Goal: Book appointment/travel/reservation

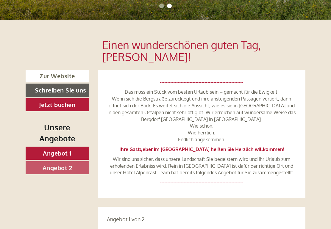
scroll to position [155, 0]
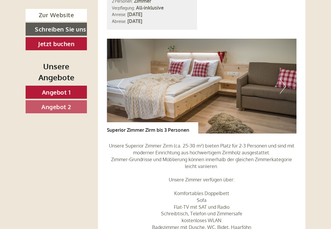
scroll to position [848, 0]
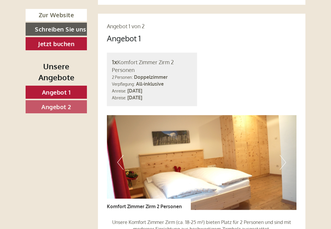
scroll to position [361, 0]
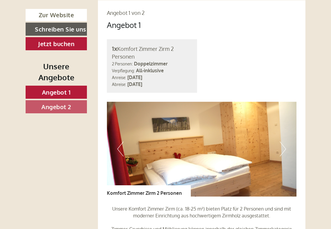
click at [287, 146] on img at bounding box center [202, 149] width 190 height 95
click at [287, 147] on img at bounding box center [202, 149] width 190 height 95
click at [288, 146] on img at bounding box center [202, 149] width 190 height 95
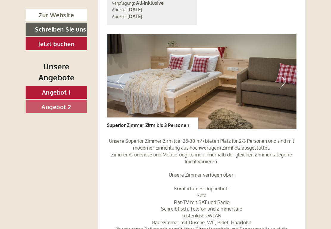
scroll to position [0, 0]
click at [285, 74] on button "Next" at bounding box center [283, 81] width 6 height 15
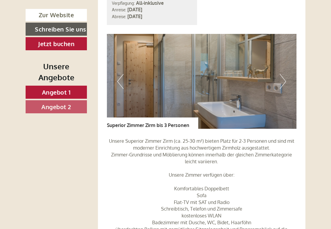
click at [285, 74] on button "Next" at bounding box center [283, 81] width 6 height 15
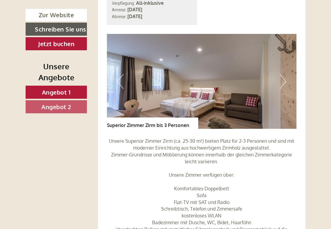
click at [284, 74] on button "Next" at bounding box center [283, 81] width 6 height 15
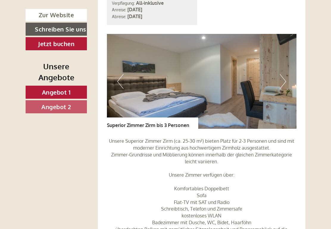
click at [287, 70] on img at bounding box center [202, 81] width 190 height 95
click at [281, 74] on button "Next" at bounding box center [283, 81] width 6 height 15
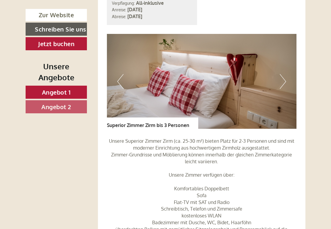
click at [284, 74] on button "Next" at bounding box center [283, 81] width 6 height 15
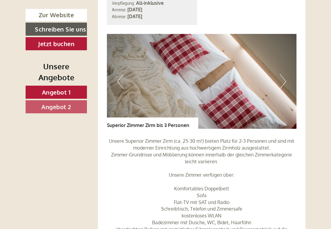
click at [285, 74] on button "Next" at bounding box center [283, 81] width 6 height 15
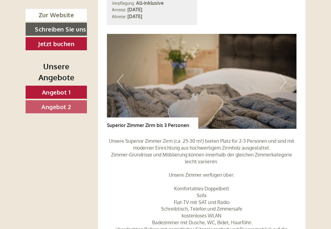
click at [288, 68] on img at bounding box center [202, 81] width 190 height 95
click at [286, 74] on img at bounding box center [202, 81] width 190 height 95
click at [286, 74] on button "Next" at bounding box center [283, 81] width 6 height 15
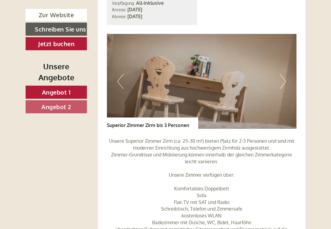
click at [289, 68] on img at bounding box center [202, 81] width 190 height 95
click at [285, 74] on button "Next" at bounding box center [283, 81] width 6 height 15
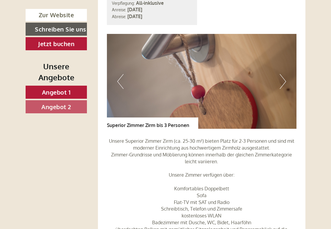
click at [288, 68] on img at bounding box center [202, 81] width 190 height 95
click at [290, 69] on img at bounding box center [202, 81] width 190 height 95
click at [284, 74] on button "Next" at bounding box center [283, 81] width 6 height 15
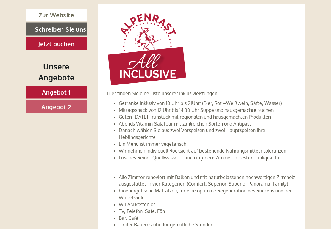
scroll to position [1313, 0]
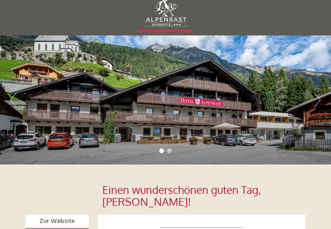
scroll to position [0, 0]
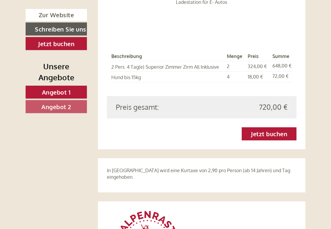
scroll to position [1115, 0]
click at [273, 127] on link "Jetzt buchen" at bounding box center [269, 133] width 55 height 13
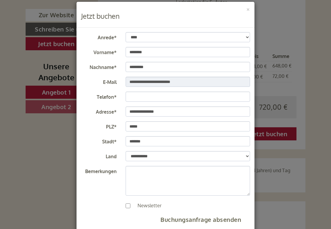
scroll to position [13, 0]
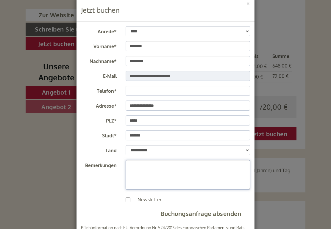
click at [138, 168] on textarea "Bemerkungen" at bounding box center [188, 175] width 125 height 30
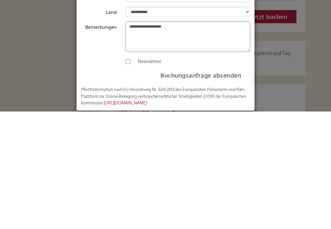
scroll to position [34, 0]
type textarea "**********"
click at [212, 187] on button "Buchungsanfrage absenden" at bounding box center [200, 193] width 99 height 12
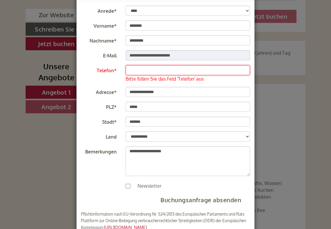
click at [137, 72] on input "Telefon*" at bounding box center [188, 70] width 125 height 10
type input "*"
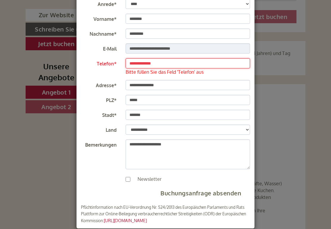
scroll to position [40, 0]
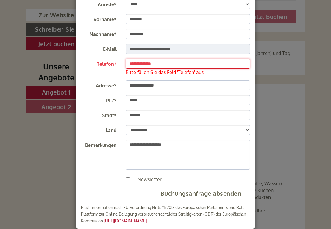
type input "**********"
click at [200, 193] on button "Buchungsanfrage absenden" at bounding box center [200, 193] width 99 height 12
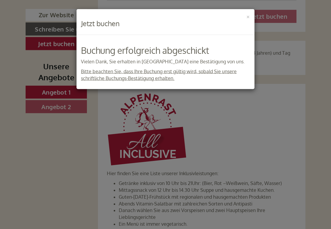
scroll to position [1233, 0]
click at [247, 17] on button "×" at bounding box center [248, 16] width 4 height 6
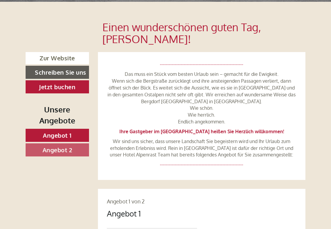
scroll to position [0, 0]
